Goal: Task Accomplishment & Management: Manage account settings

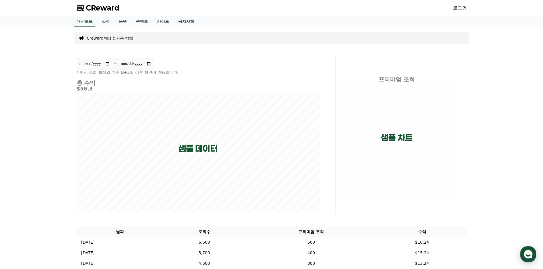
click at [110, 12] on span "CReward" at bounding box center [103, 7] width 34 height 9
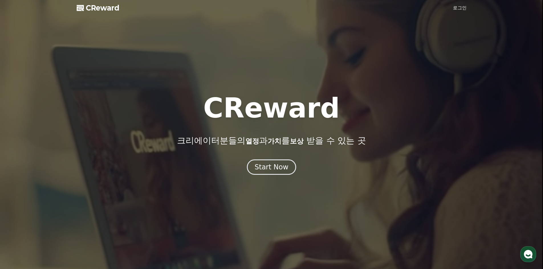
click at [458, 7] on link "로그인" at bounding box center [460, 8] width 14 height 7
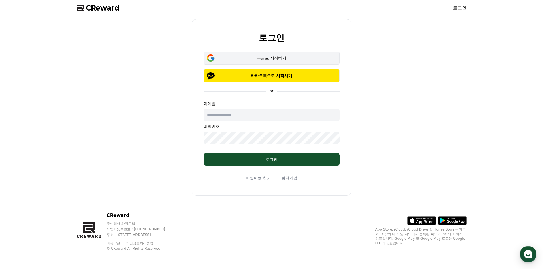
click at [270, 58] on div "구글로 시작하기" at bounding box center [272, 58] width 120 height 6
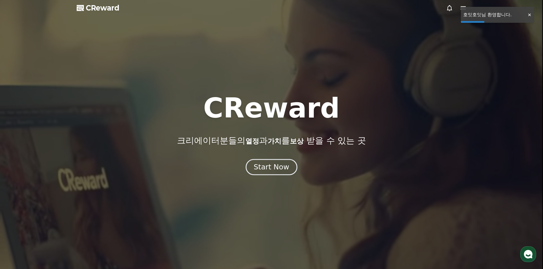
click at [275, 168] on div "Start Now" at bounding box center [271, 167] width 35 height 10
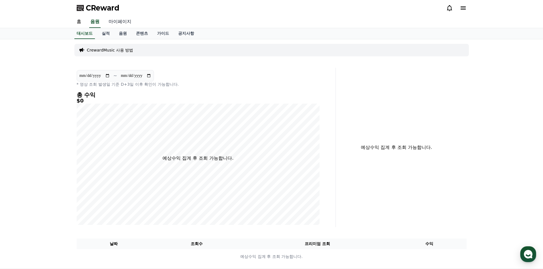
click at [120, 22] on link "마이페이지" at bounding box center [120, 22] width 32 height 12
select select "**********"
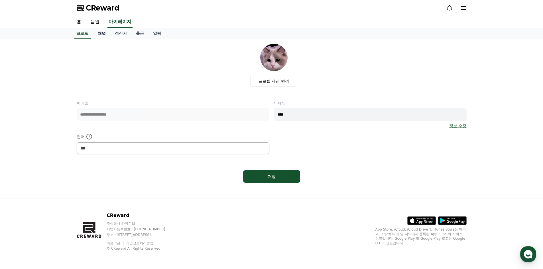
click at [105, 34] on link "채널" at bounding box center [101, 33] width 17 height 11
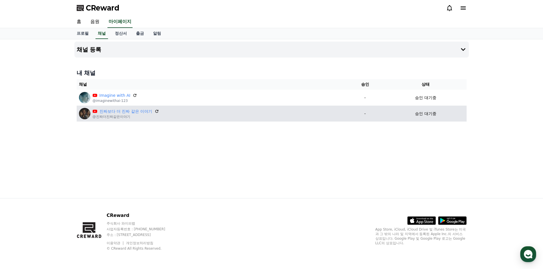
click at [173, 108] on div "진짜보다 더 진짜 같은 이야기 @진짜더진짜같은이야기" at bounding box center [211, 113] width 264 height 11
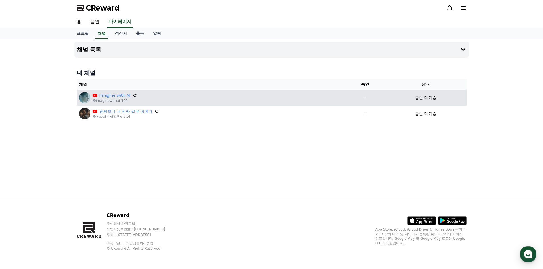
click at [181, 96] on div "Imagine with AI @imaginewithai-123" at bounding box center [211, 97] width 264 height 11
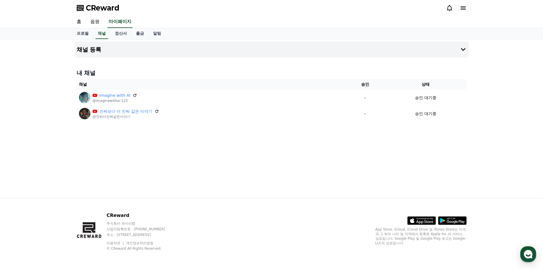
click at [279, 128] on div "채널 등록 내 채널 채널 승인 상태 Imagine with AI @imaginewithai-123 - 승인 대기중 진짜보다 더 진짜 같은 이야…" at bounding box center [271, 118] width 399 height 159
click at [449, 140] on div "채널 등록 내 채널 채널 승인 상태 Imagine with AI @imaginewithai-123 - 승인 대기중 진짜보다 더 진짜 같은 이야…" at bounding box center [271, 118] width 399 height 159
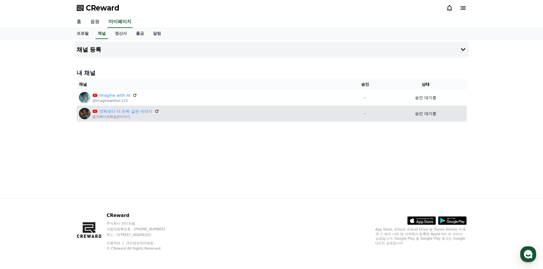
drag, startPoint x: 452, startPoint y: 113, endPoint x: 456, endPoint y: 114, distance: 3.4
click at [456, 114] on div "승인 대기중" at bounding box center [425, 114] width 77 height 6
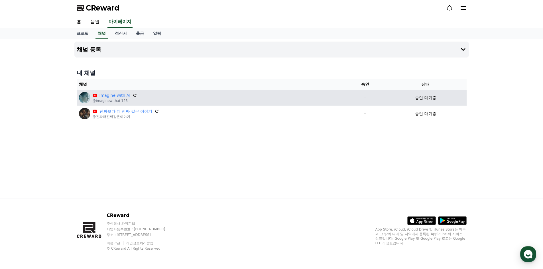
click at [452, 100] on div "승인 대기중" at bounding box center [425, 98] width 77 height 6
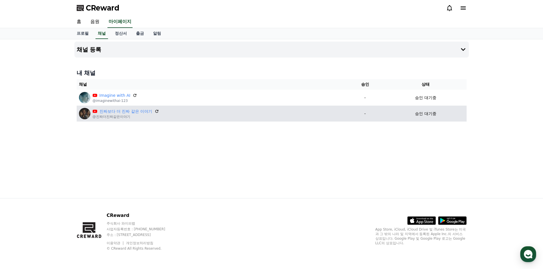
click at [439, 107] on td "승인 대기중" at bounding box center [425, 114] width 81 height 16
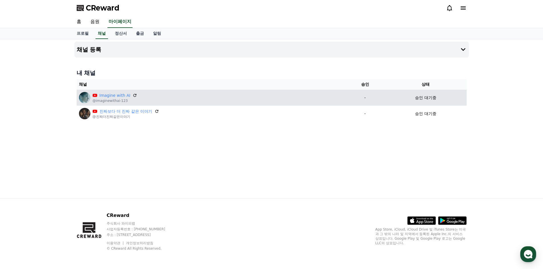
click at [284, 95] on div "Imagine with AI @imaginewithai-123" at bounding box center [211, 97] width 264 height 11
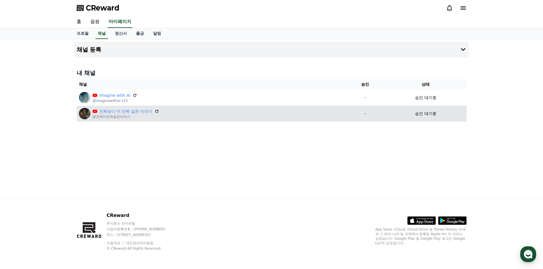
click at [277, 107] on td "진짜보다 더 진짜 같은 이야기 @진짜더진짜같은이야기" at bounding box center [211, 114] width 268 height 16
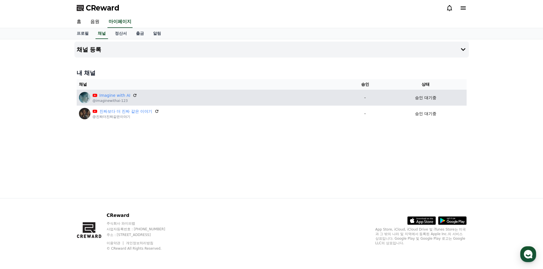
click at [273, 97] on div "Imagine with AI @imaginewithai-123" at bounding box center [211, 97] width 264 height 11
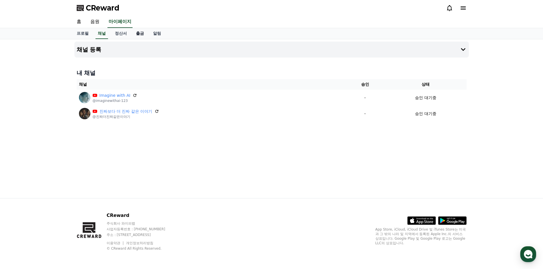
click at [142, 37] on link "출금" at bounding box center [139, 33] width 17 height 11
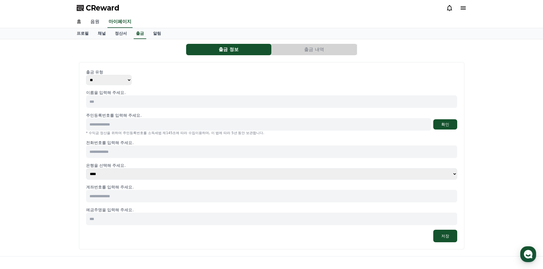
click at [89, 23] on link "음원" at bounding box center [95, 22] width 18 height 12
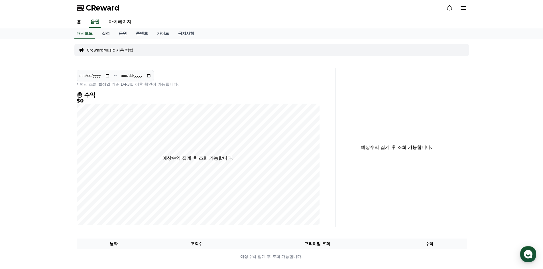
click at [101, 34] on link "실적" at bounding box center [105, 33] width 17 height 11
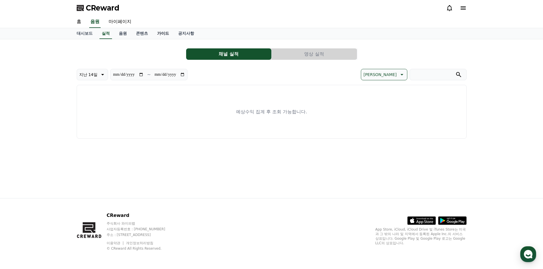
click at [160, 35] on link "가이드" at bounding box center [162, 33] width 21 height 11
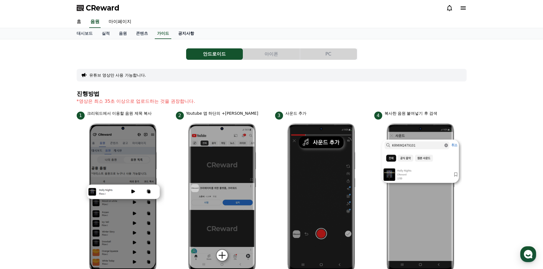
click at [189, 37] on link "공지사항" at bounding box center [186, 33] width 25 height 11
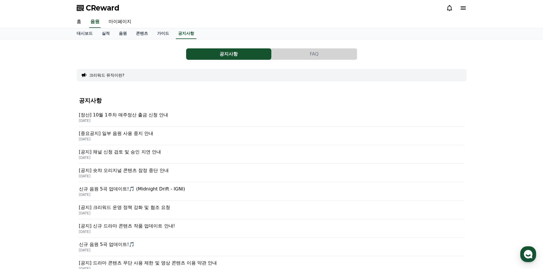
click at [140, 118] on p "[정산] 10월 1주차 매주정산 출금 신청 안내" at bounding box center [271, 115] width 385 height 7
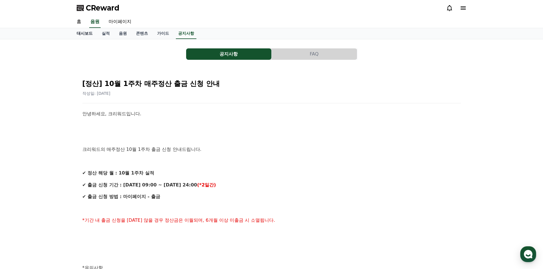
click at [85, 33] on link "대시보드" at bounding box center [84, 33] width 25 height 11
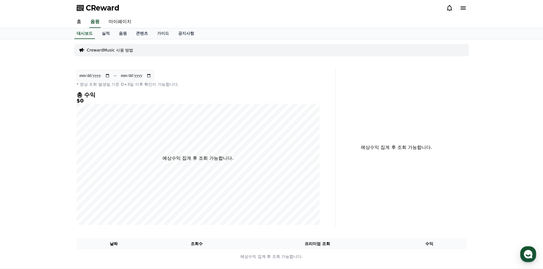
click at [115, 48] on p "CrewardMusic 사용 방법" at bounding box center [110, 50] width 46 height 6
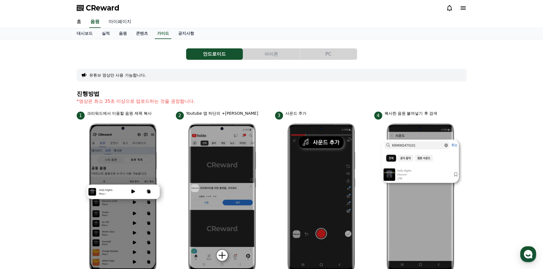
click at [127, 24] on link "마이페이지" at bounding box center [120, 22] width 32 height 12
select select "**********"
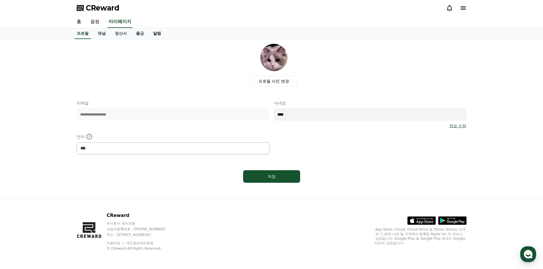
click at [150, 31] on link "알림" at bounding box center [156, 33] width 17 height 11
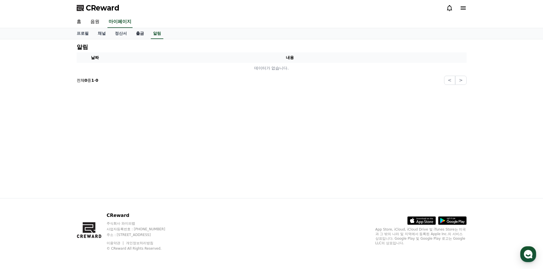
click at [146, 36] on link "출금" at bounding box center [139, 33] width 17 height 11
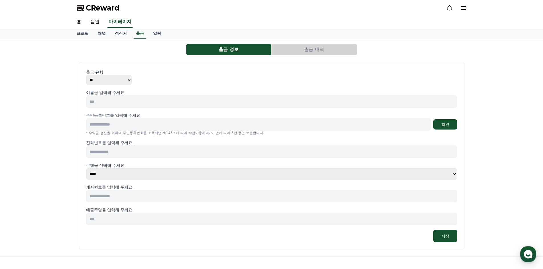
click at [126, 34] on link "정산서" at bounding box center [120, 33] width 21 height 11
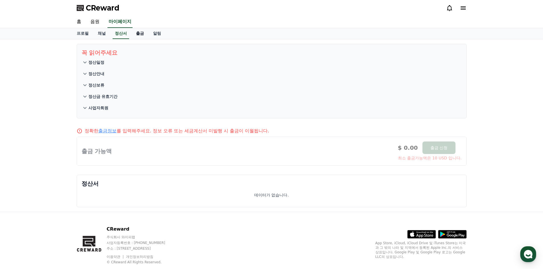
click at [141, 34] on link "출금" at bounding box center [139, 33] width 17 height 11
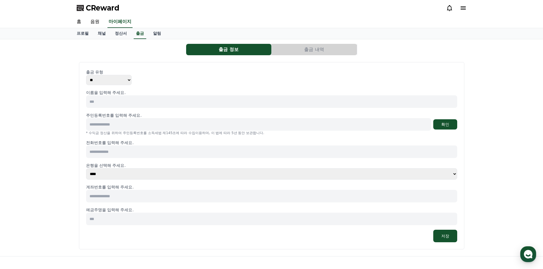
click at [297, 52] on button "출금 내역" at bounding box center [314, 49] width 85 height 11
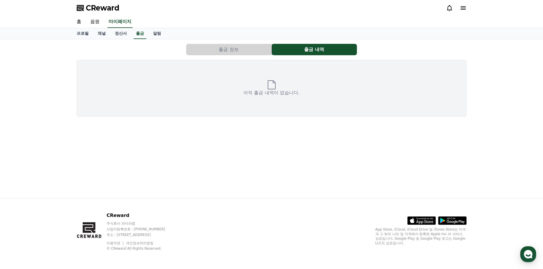
click at [255, 51] on button "출금 정보" at bounding box center [228, 49] width 85 height 11
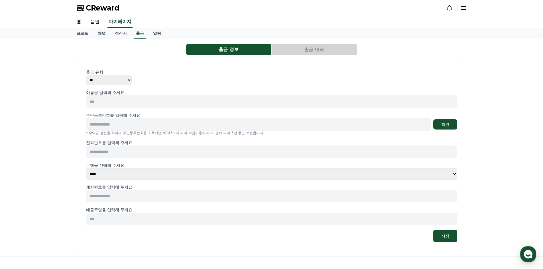
click at [112, 106] on input at bounding box center [271, 101] width 371 height 13
type input "***"
click at [125, 124] on input at bounding box center [258, 124] width 345 height 13
type input "**********"
click at [448, 126] on button "확인" at bounding box center [445, 124] width 24 height 10
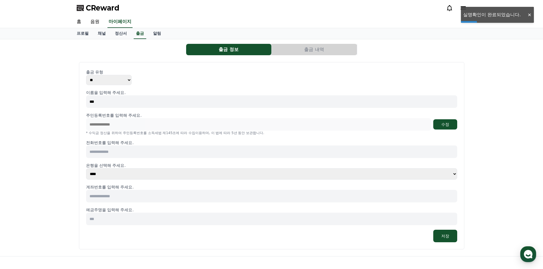
click at [121, 156] on input at bounding box center [271, 152] width 371 height 13
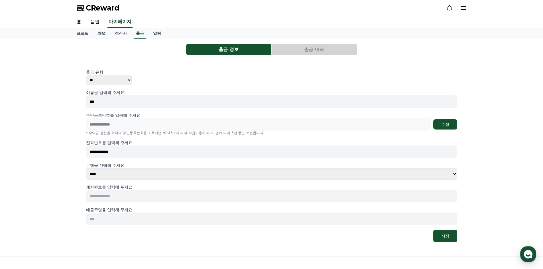
type input "**********"
click at [115, 203] on div "**********" at bounding box center [271, 166] width 371 height 153
click at [119, 199] on input at bounding box center [271, 196] width 371 height 13
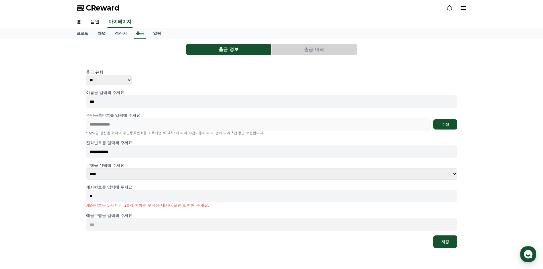
type input "*"
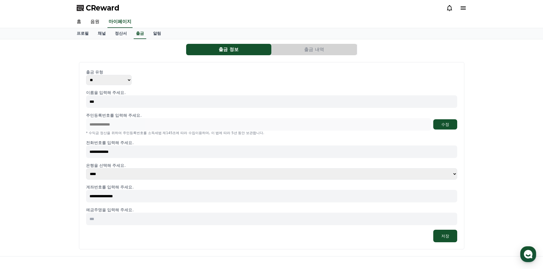
type input "**********"
click at [121, 218] on input at bounding box center [271, 219] width 371 height 13
drag, startPoint x: 119, startPoint y: 106, endPoint x: 97, endPoint y: 132, distance: 33.7
click at [66, 98] on div "**********" at bounding box center [271, 147] width 543 height 217
click at [121, 224] on input at bounding box center [271, 219] width 371 height 13
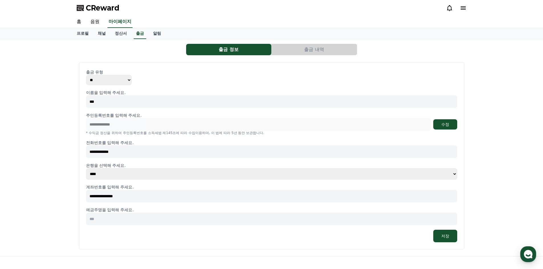
paste input "***"
type input "***"
click at [433, 232] on button "저장" at bounding box center [445, 236] width 24 height 13
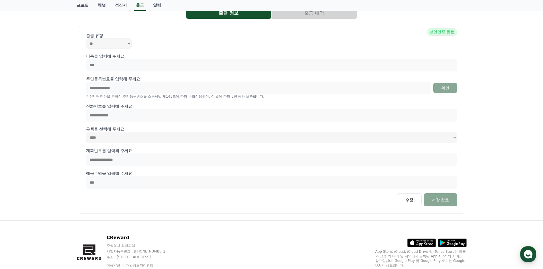
scroll to position [2, 0]
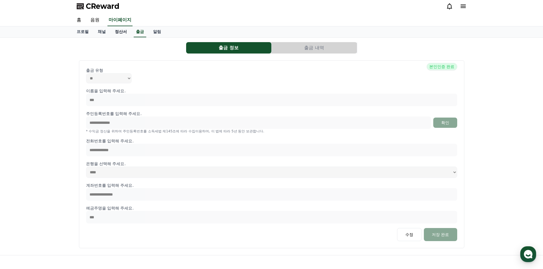
click at [127, 36] on link "정산서" at bounding box center [120, 31] width 21 height 11
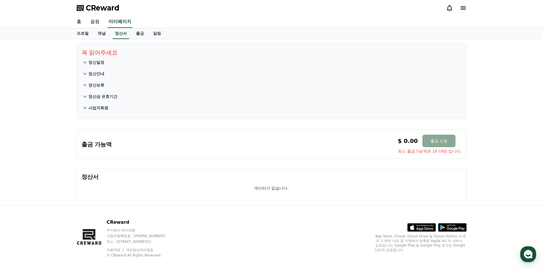
click at [97, 72] on p "정산안내" at bounding box center [96, 74] width 16 height 6
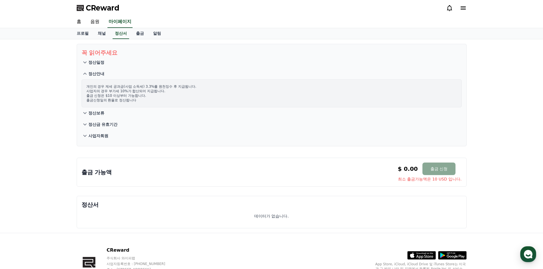
click at [97, 72] on p "정산안내" at bounding box center [96, 74] width 16 height 6
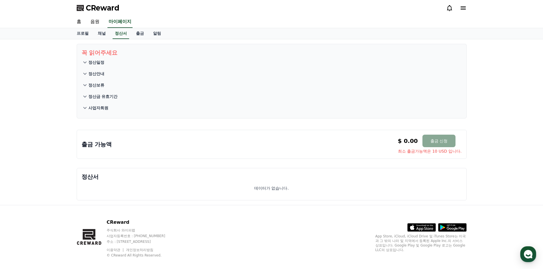
click at [89, 64] on p "정산일정" at bounding box center [96, 63] width 16 height 6
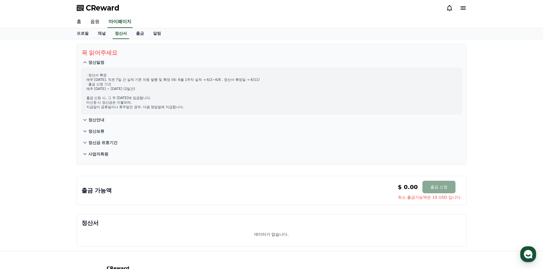
click at [89, 64] on p "정산일정" at bounding box center [96, 63] width 16 height 6
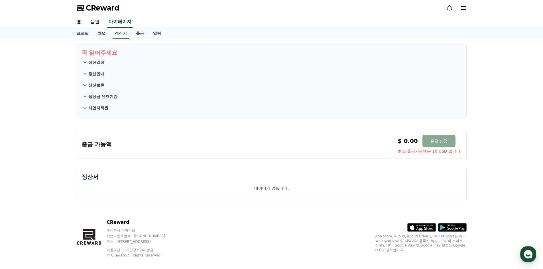
click at [101, 89] on button "정산보류" at bounding box center [271, 84] width 380 height 11
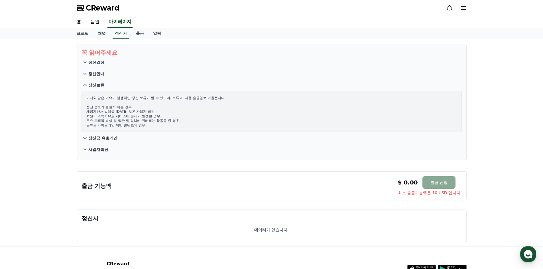
click at [101, 89] on button "정산보류" at bounding box center [271, 84] width 380 height 11
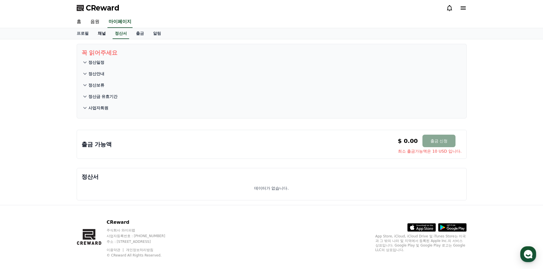
click at [105, 38] on link "채널" at bounding box center [101, 33] width 17 height 11
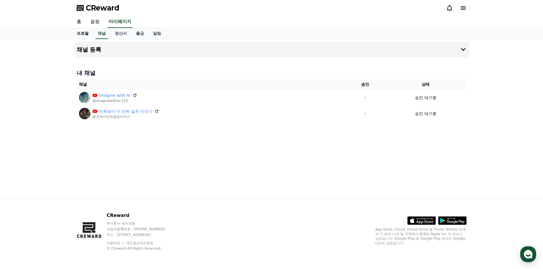
click at [80, 34] on link "프로필" at bounding box center [82, 33] width 21 height 11
select select "**********"
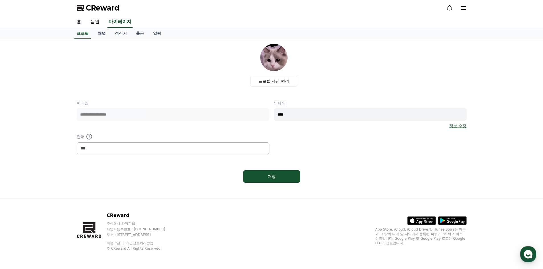
click at [77, 26] on link "홈" at bounding box center [79, 22] width 14 height 12
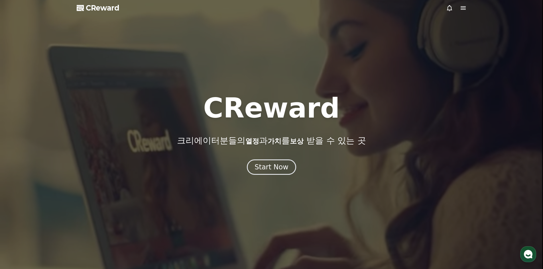
click at [108, 10] on span "CReward" at bounding box center [103, 7] width 34 height 9
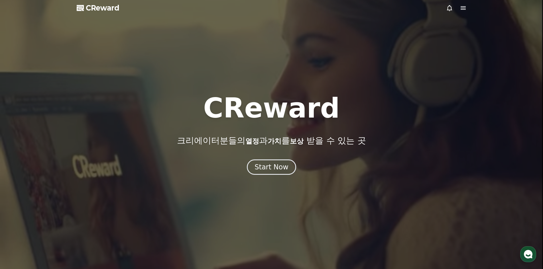
click at [108, 10] on span "CReward" at bounding box center [103, 7] width 34 height 9
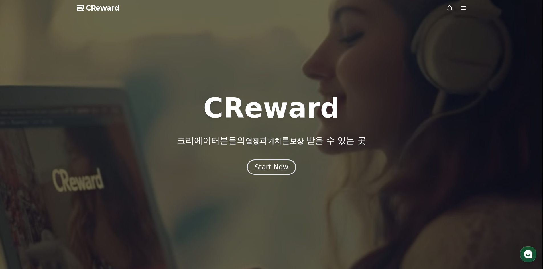
click at [248, 160] on div "Start Now" at bounding box center [271, 167] width 543 height 15
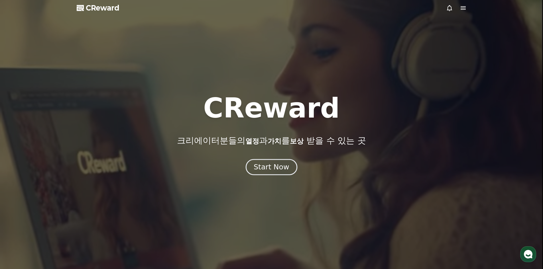
click at [255, 164] on button "Start Now" at bounding box center [272, 167] width 52 height 16
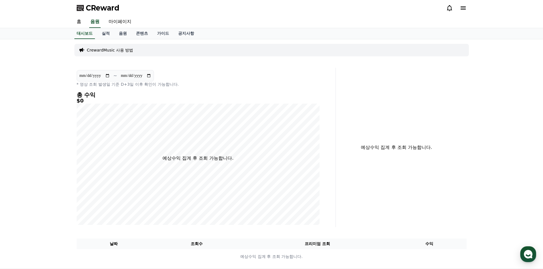
click at [150, 27] on div "홈 음원 마이페이지" at bounding box center [271, 22] width 399 height 12
click at [151, 32] on link "콘텐츠" at bounding box center [141, 33] width 21 height 11
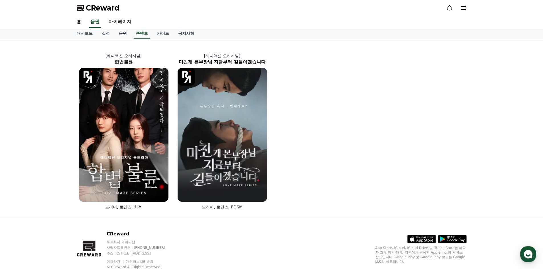
click at [428, 66] on div "[레디액션 오리지널] 합법불륜 드라마, 로맨스, 치정 [레디액션 오리지널] 미친개 본부장님 지금부터 길들이겠습니다 드라마, 로맨스, BDSM" at bounding box center [271, 128] width 394 height 173
drag, startPoint x: 124, startPoint y: 7, endPoint x: 78, endPoint y: 9, distance: 45.9
click at [78, 9] on div "CReward" at bounding box center [271, 8] width 399 height 16
copy span "CReward"
